Goal: Find specific page/section: Find specific page/section

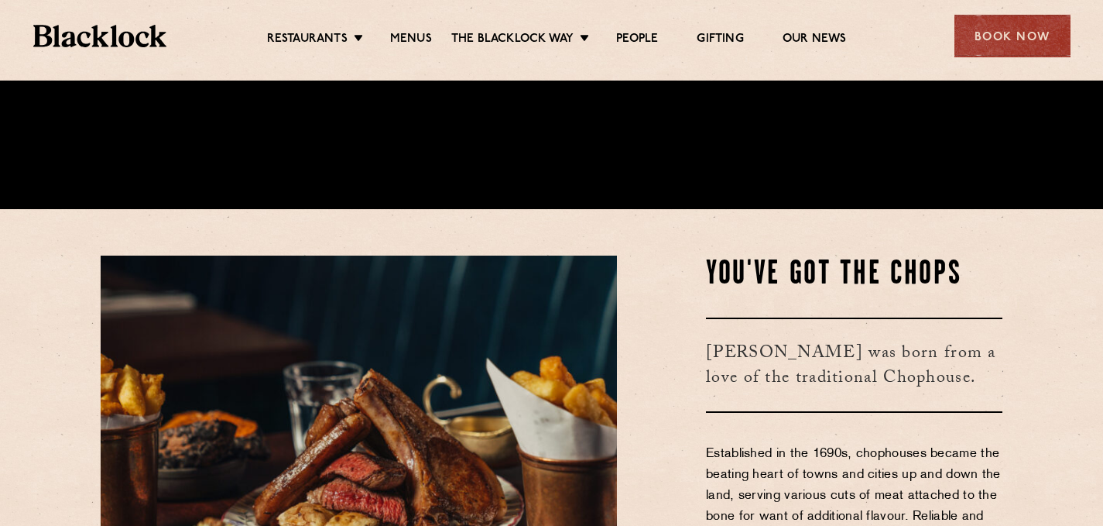
scroll to position [320, 0]
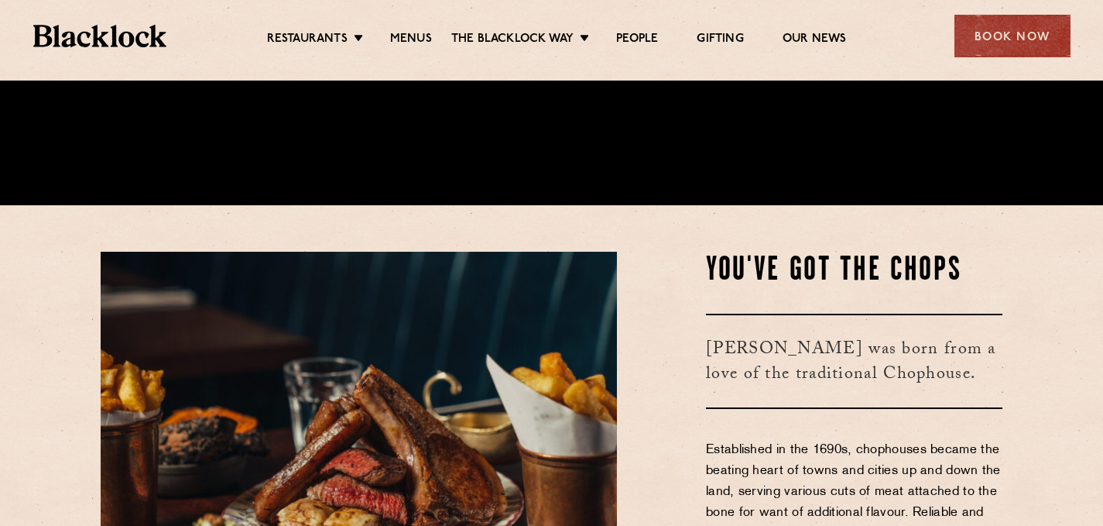
click at [1045, 283] on section "You've Got The Chops Blacklock was born from a love of the traditional Chophous…" at bounding box center [551, 472] width 1103 height 535
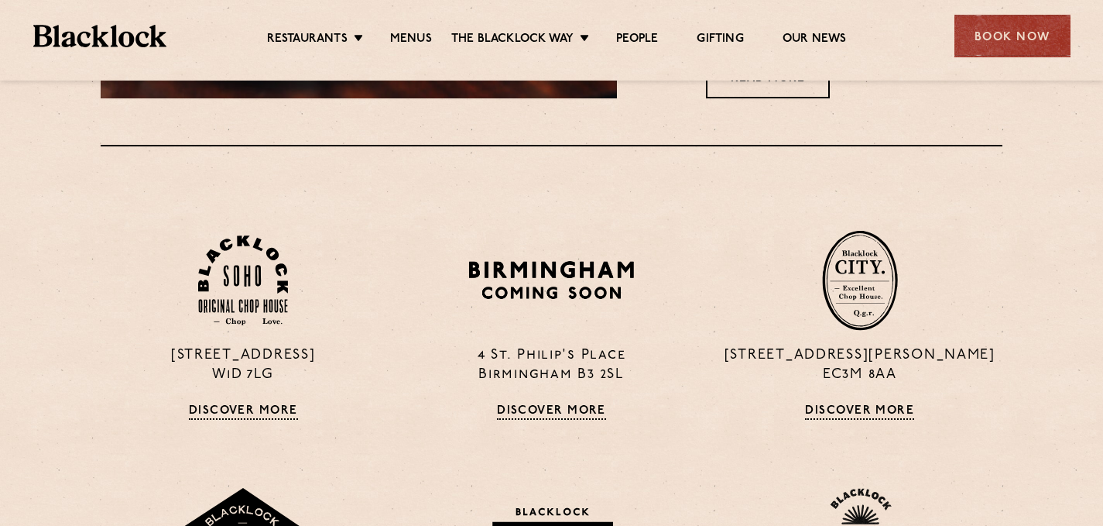
scroll to position [910, 0]
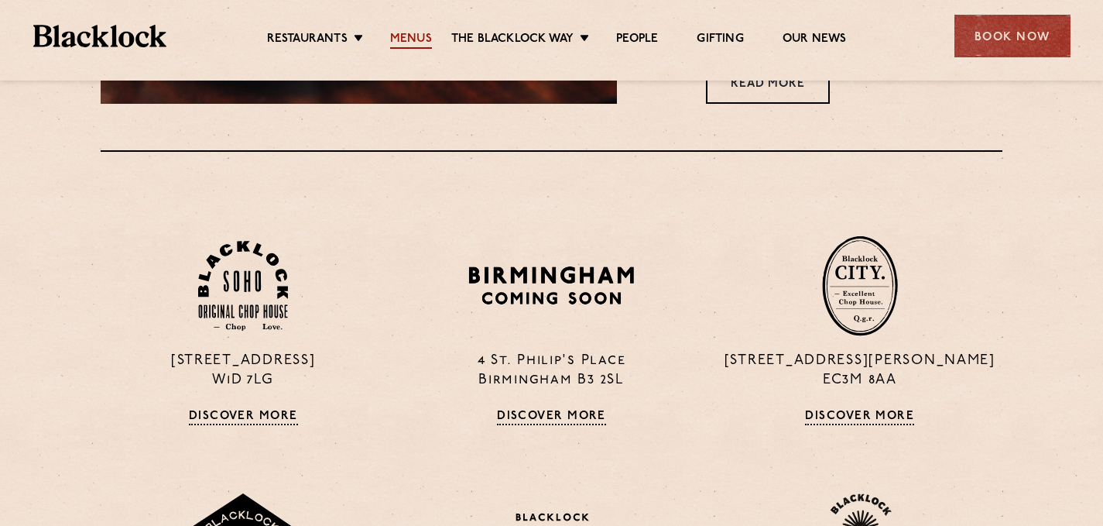
click at [397, 41] on link "Menus" at bounding box center [411, 40] width 42 height 17
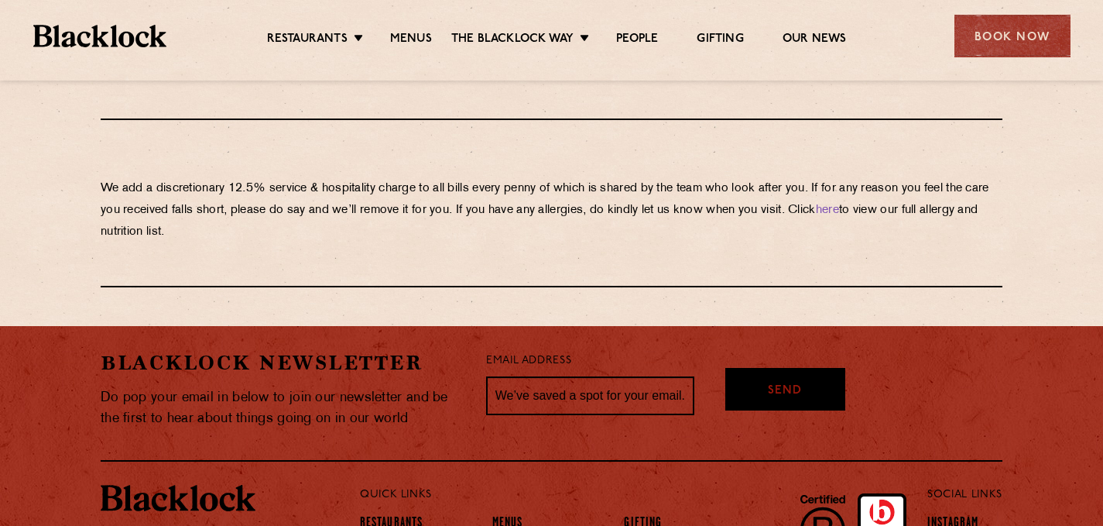
scroll to position [2811, 0]
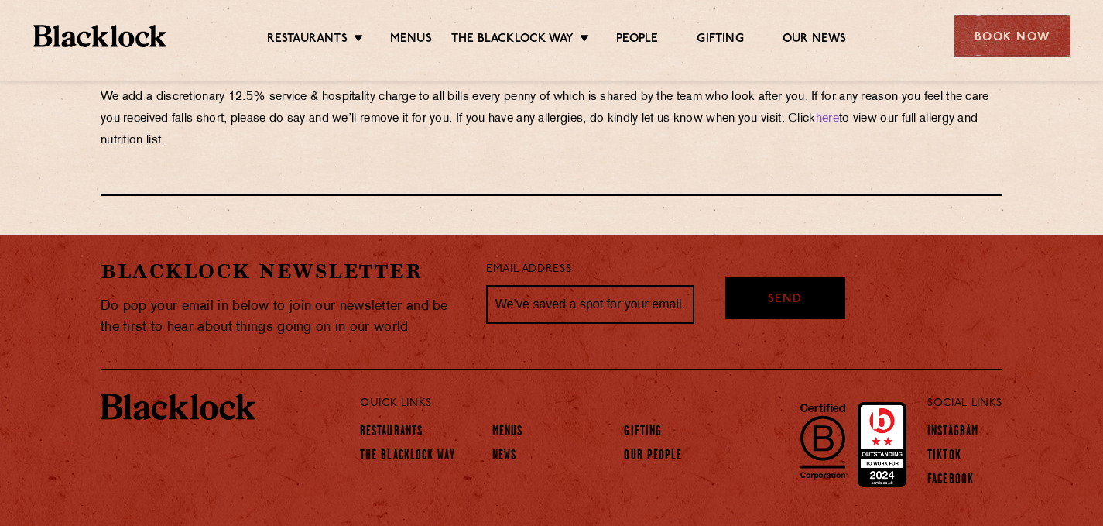
click at [493, 261] on label "Email Address" at bounding box center [528, 270] width 85 height 18
